Goal: Check status

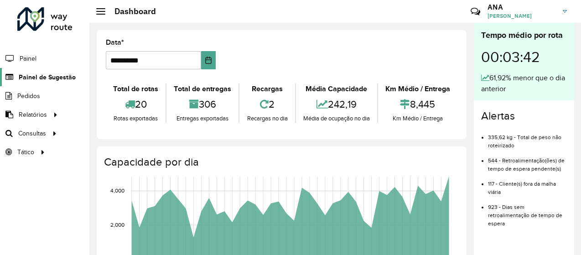
click at [38, 78] on span "Painel de Sugestão" at bounding box center [47, 77] width 57 height 10
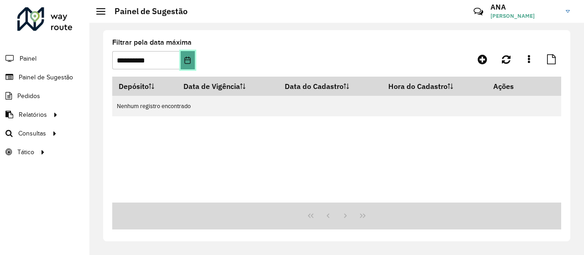
click at [191, 56] on button "Choose Date" at bounding box center [188, 60] width 14 height 18
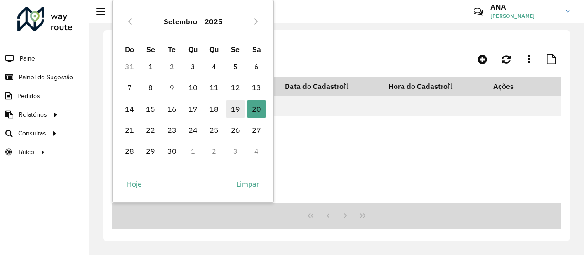
click at [238, 108] on span "19" at bounding box center [235, 109] width 18 height 18
type input "**********"
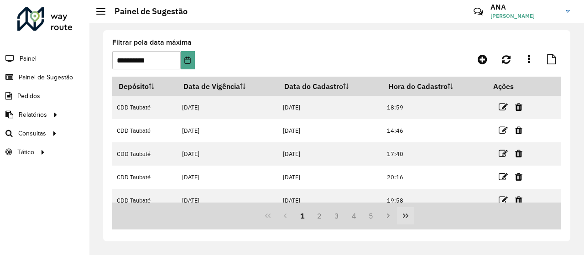
click at [402, 217] on icon "Last Page" at bounding box center [405, 215] width 7 height 7
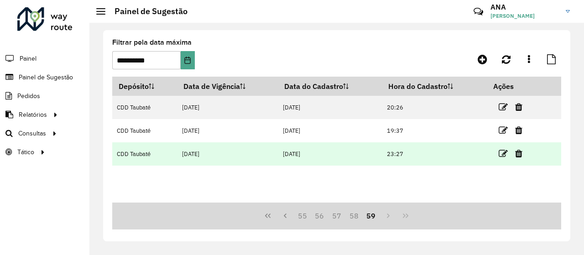
click at [205, 150] on td "[DATE]" at bounding box center [227, 153] width 101 height 23
click at [258, 155] on td "[DATE]" at bounding box center [227, 153] width 101 height 23
click at [507, 154] on icon at bounding box center [502, 153] width 9 height 9
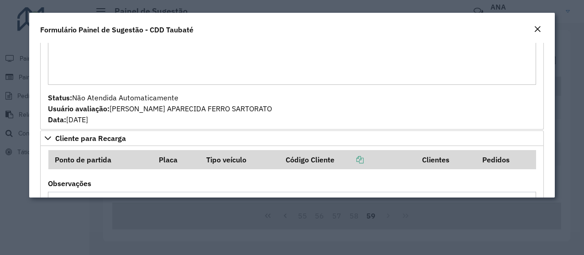
scroll to position [193, 0]
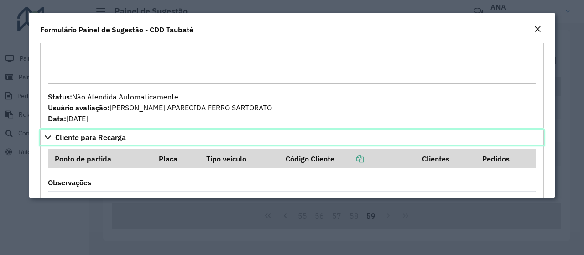
click at [51, 135] on link "Cliente para Recarga" at bounding box center [291, 136] width 503 height 15
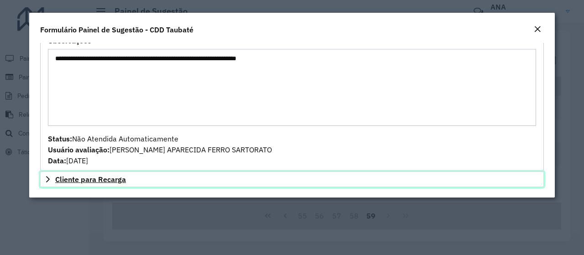
scroll to position [151, 0]
click at [49, 180] on icon at bounding box center [47, 179] width 7 height 7
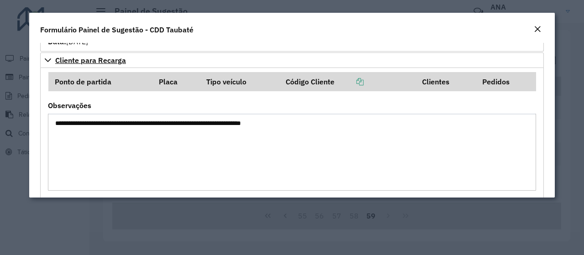
scroll to position [285, 0]
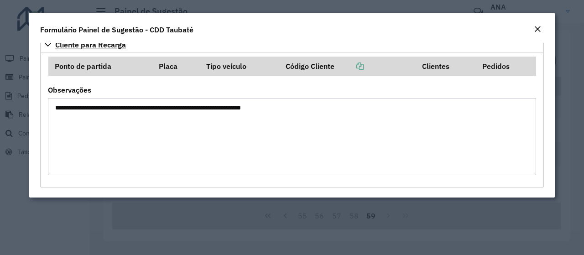
click at [555, 168] on modal-container "**********" at bounding box center [292, 127] width 584 height 255
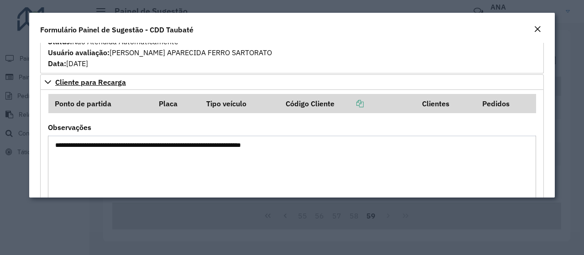
scroll to position [248, 0]
click at [435, 102] on th "Clientes" at bounding box center [445, 102] width 60 height 19
click at [501, 103] on th "Pedidos" at bounding box center [505, 102] width 60 height 19
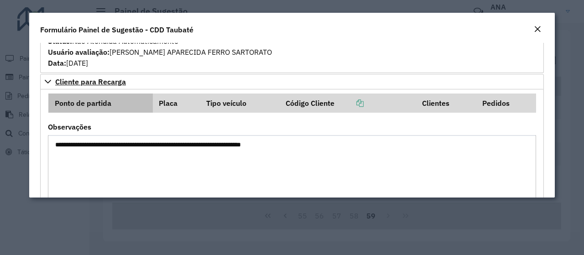
click at [85, 101] on th "Ponto de partida" at bounding box center [100, 102] width 104 height 19
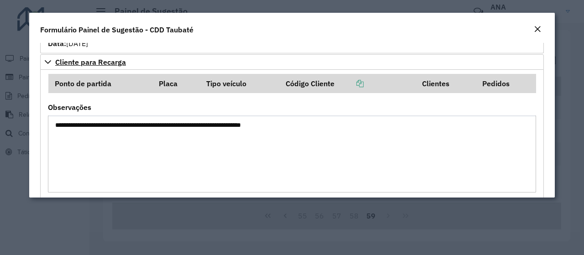
scroll to position [285, 0]
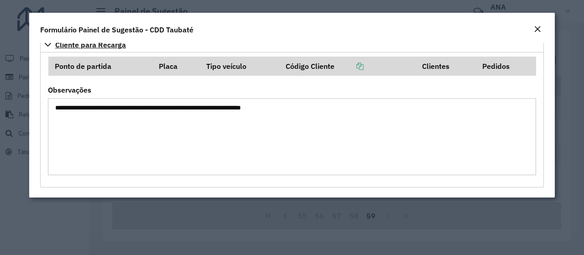
click at [537, 31] on em "Close" at bounding box center [536, 29] width 7 height 7
